Goal: Task Accomplishment & Management: Use online tool/utility

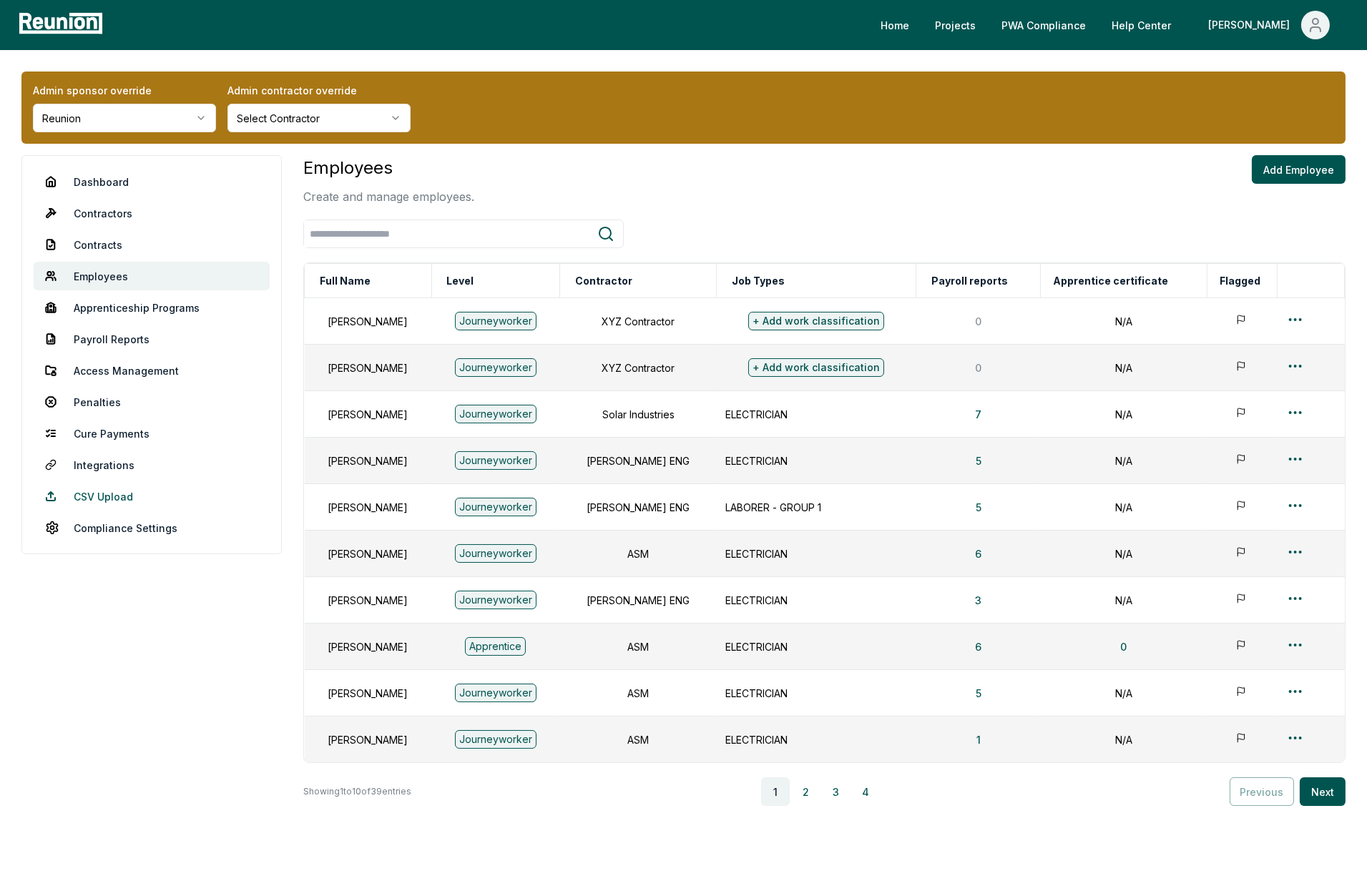
click at [98, 490] on link "CSV Upload" at bounding box center [151, 495] width 236 height 28
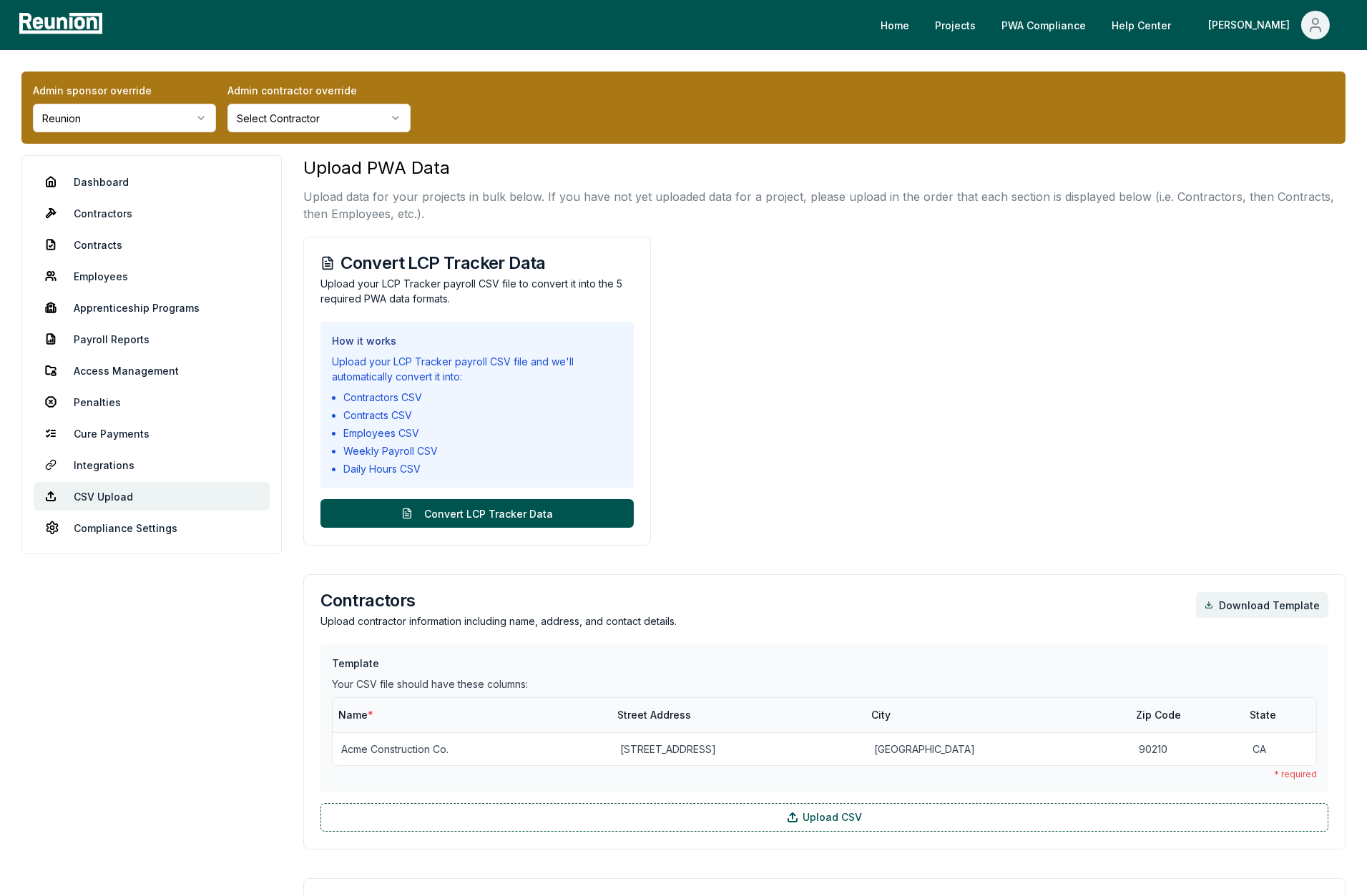
click at [443, 267] on h3 "Convert LCP Tracker Data" at bounding box center [477, 263] width 313 height 17
click at [483, 306] on div "Convert LCP Tracker Data Upload your LCP Tracker payroll CSV file to convert it…" at bounding box center [477, 390] width 348 height 309
drag, startPoint x: 453, startPoint y: 296, endPoint x: 380, endPoint y: 282, distance: 74.3
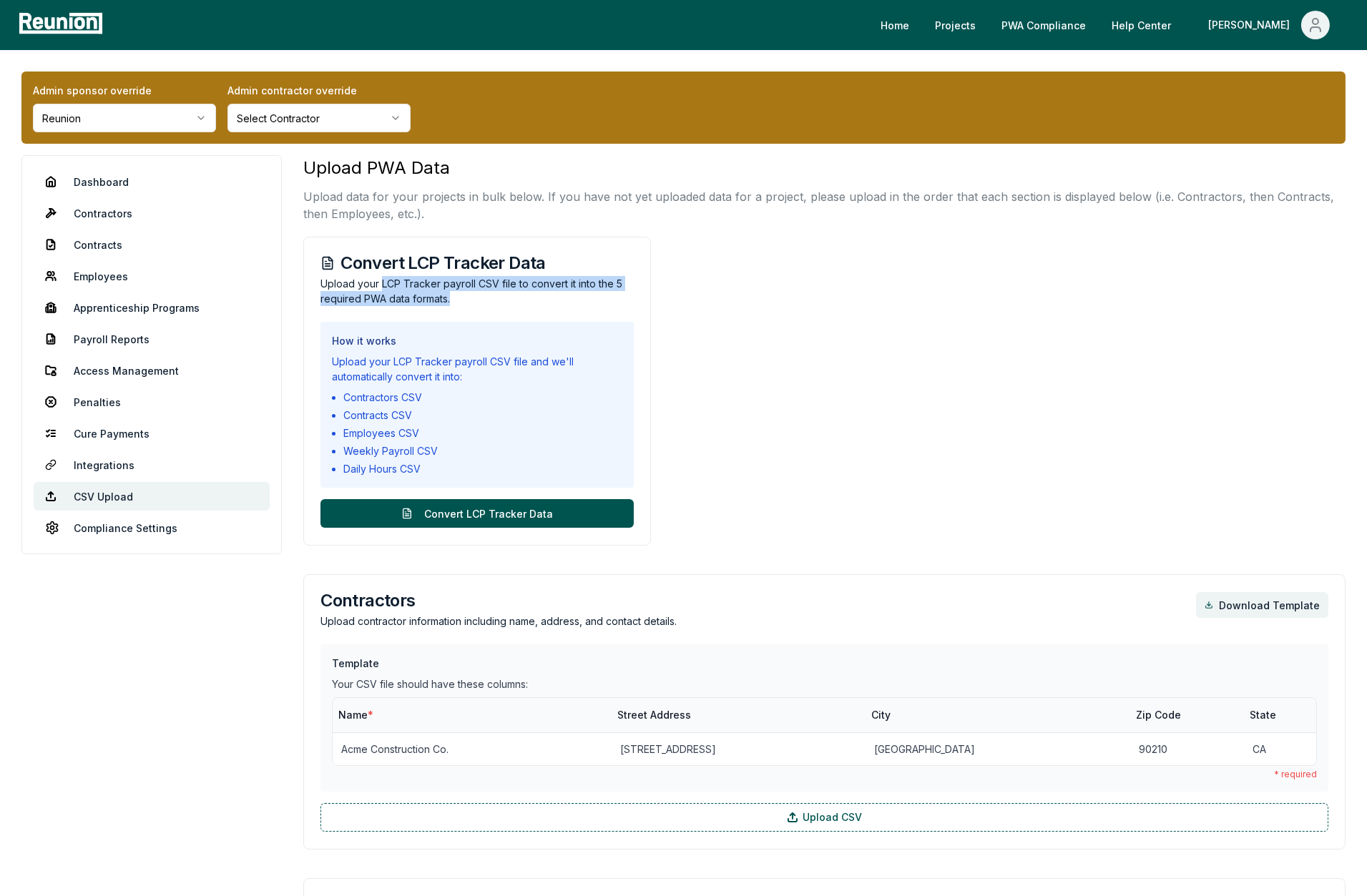
click at [380, 282] on p "Upload your LCP Tracker payroll CSV file to convert it into the 5 required PWA …" at bounding box center [477, 291] width 313 height 30
click at [405, 285] on p "Upload your LCP Tracker payroll CSV file to convert it into the 5 required PWA …" at bounding box center [477, 291] width 313 height 30
click at [462, 299] on p "Upload your LCP Tracker payroll CSV file to convert it into the 5 required PWA …" at bounding box center [477, 291] width 313 height 30
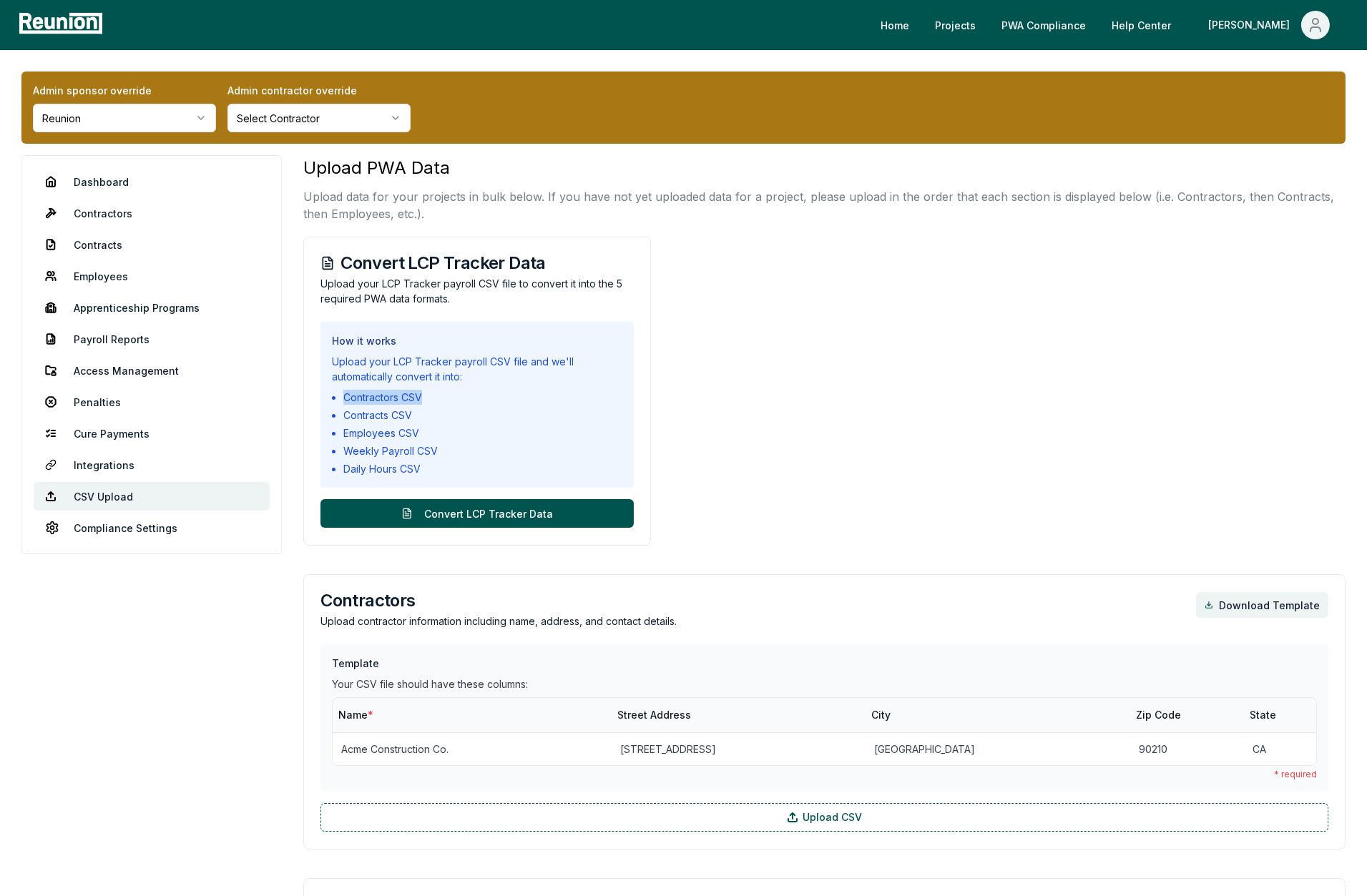
drag, startPoint x: 431, startPoint y: 396, endPoint x: 336, endPoint y: 396, distance: 95.0
click at [336, 396] on ul "Contractors CSV Contracts CSV Employees CSV Weekly Payroll CSV Daily Hours CSV" at bounding box center [477, 433] width 291 height 87
drag, startPoint x: 401, startPoint y: 414, endPoint x: 337, endPoint y: 414, distance: 64.0
click at [337, 414] on ul "Contractors CSV Contracts CSV Employees CSV Weekly Payroll CSV Daily Hours CSV" at bounding box center [477, 433] width 291 height 87
click at [403, 414] on li "Contracts CSV" at bounding box center [483, 414] width 279 height 15
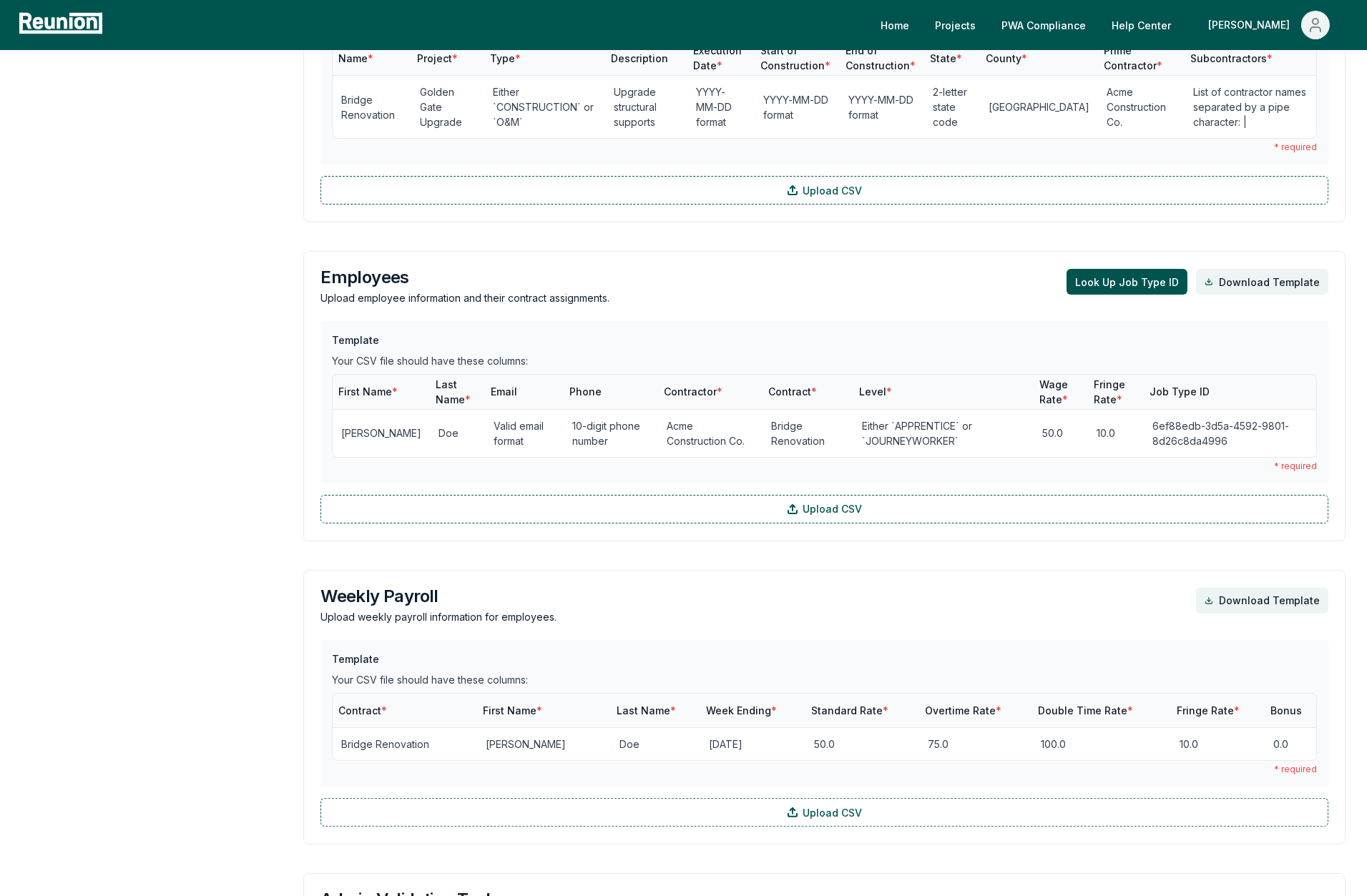
scroll to position [944, 0]
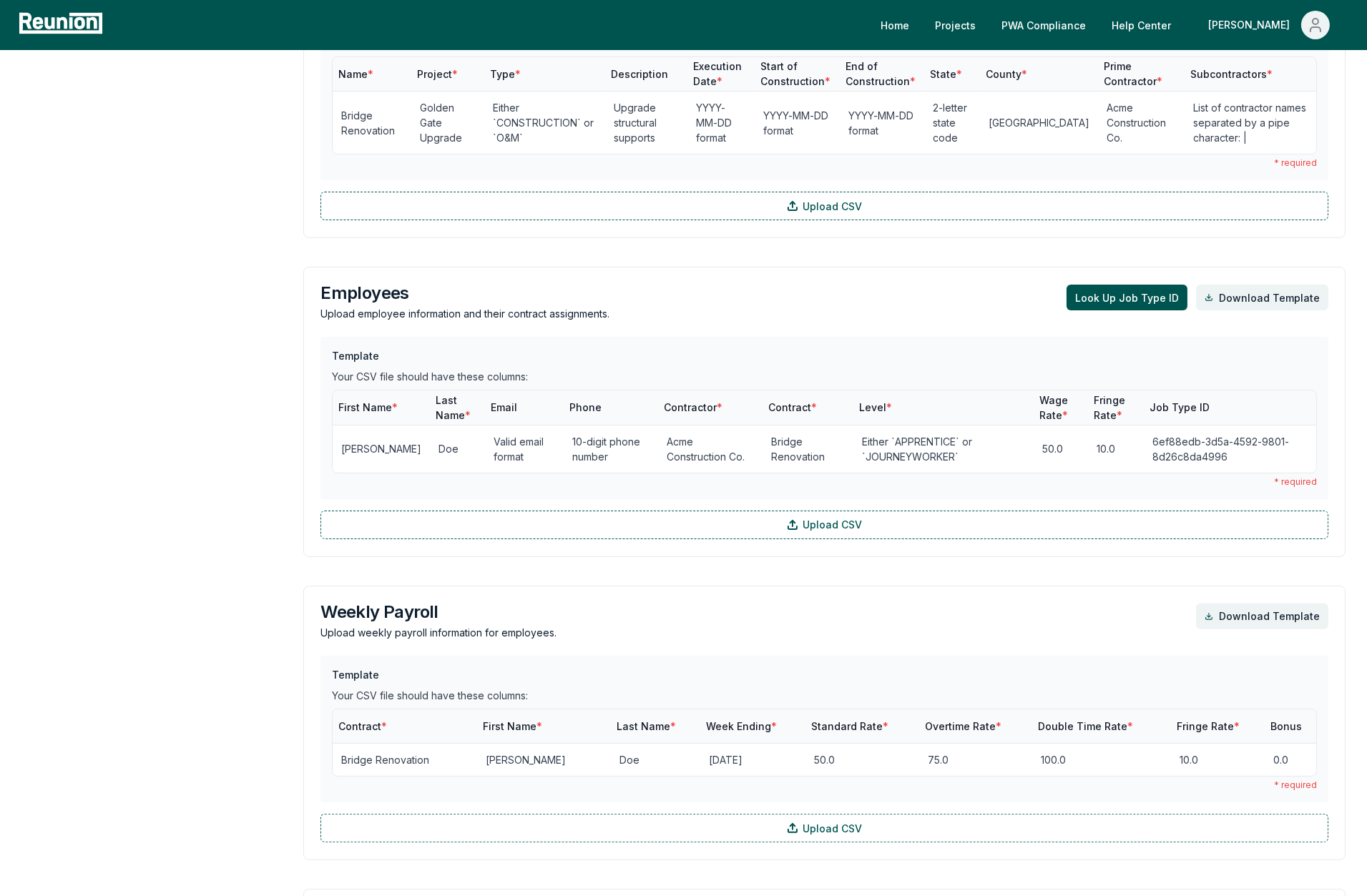
click at [239, 470] on aside "Dashboard Contractors Contracts Employees [DEMOGRAPHIC_DATA] Programs Payroll R…" at bounding box center [151, 317] width 261 height 2213
click at [490, 403] on span "Email" at bounding box center [503, 407] width 27 height 12
click at [649, 187] on div "Template Your CSV file should have these columns: Name * Project * Type * Descr…" at bounding box center [825, 112] width 1008 height 218
